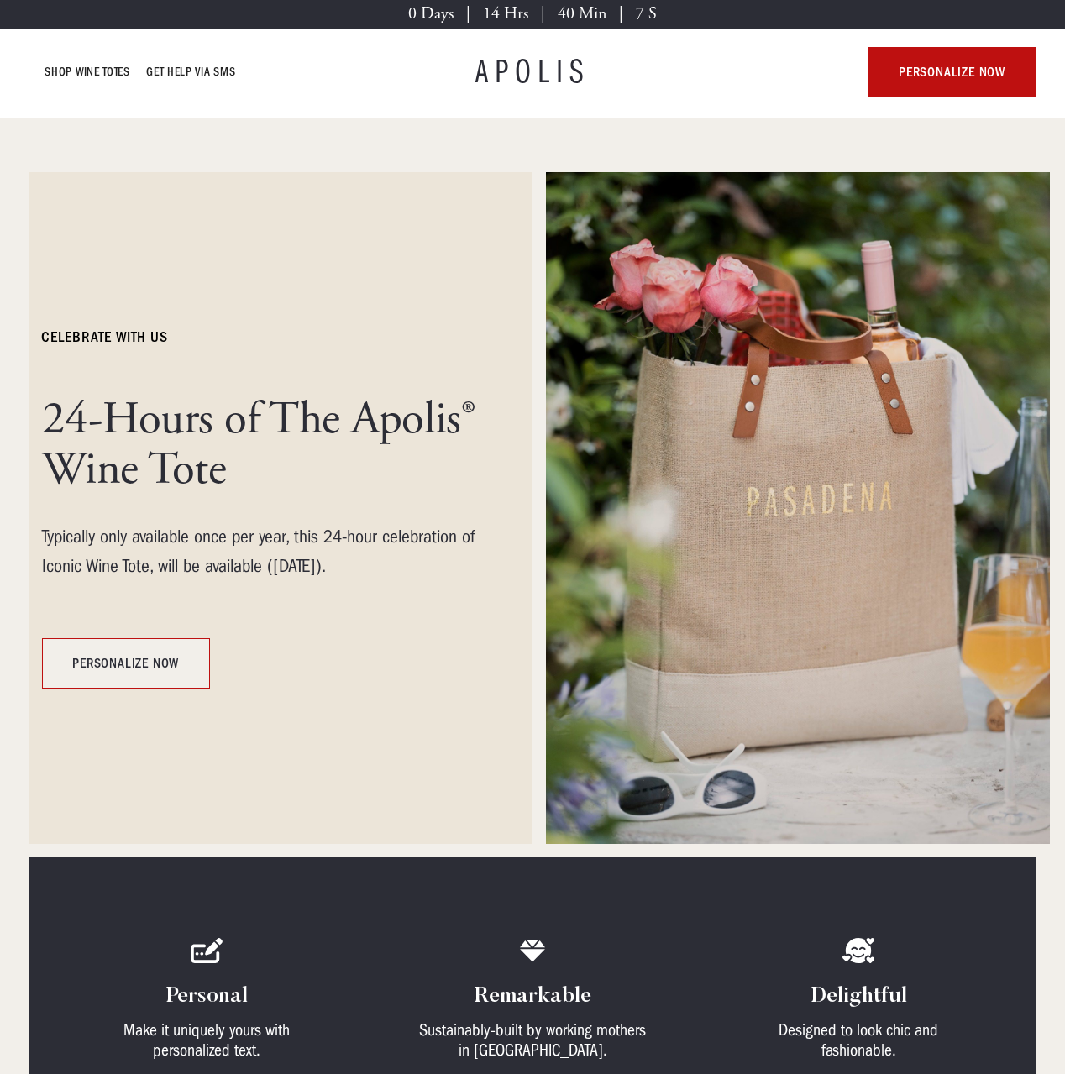
click at [128, 650] on link "personalize now" at bounding box center [126, 663] width 168 height 50
